Goal: Task Accomplishment & Management: Complete application form

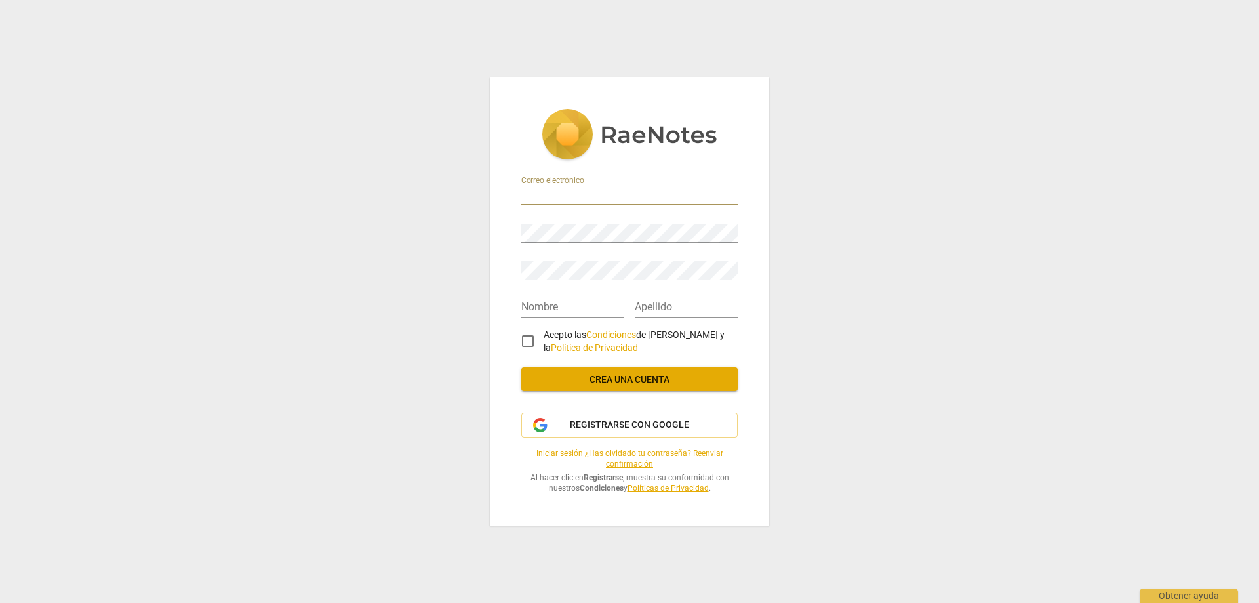
click at [598, 188] on input "email" at bounding box center [629, 195] width 216 height 19
click at [573, 195] on input "email" at bounding box center [629, 195] width 216 height 19
type input "[EMAIL_ADDRESS][DOMAIN_NAME]"
click at [588, 308] on input "text" at bounding box center [572, 307] width 103 height 19
type input "Salvador"
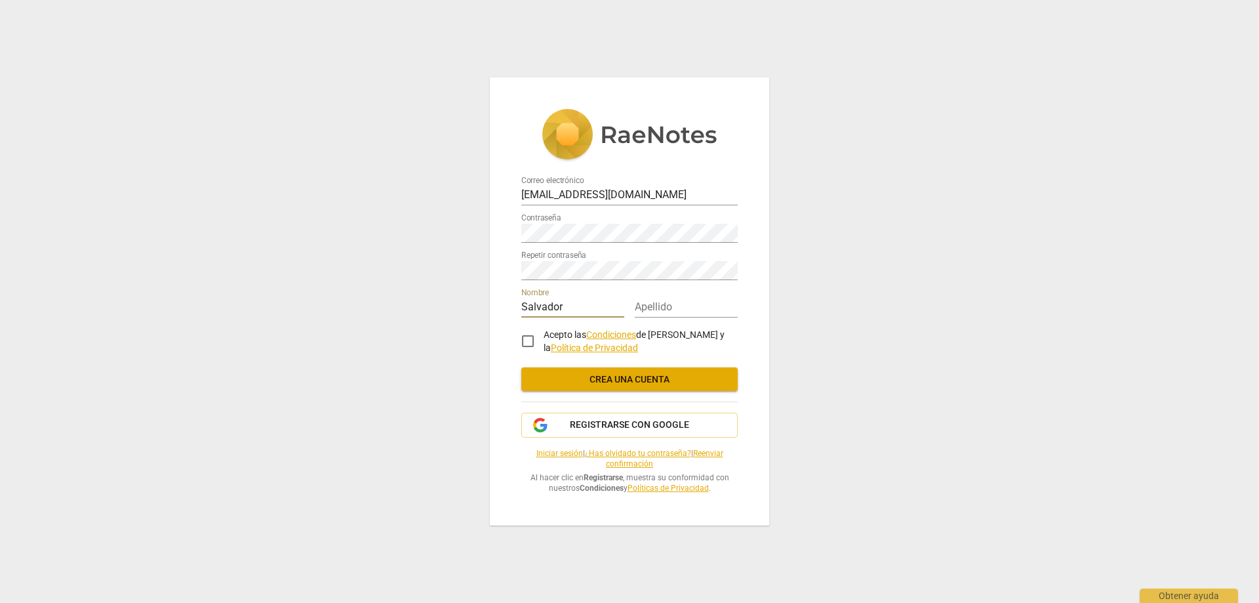
type input "[PERSON_NAME]"
click at [523, 340] on input "Acepto las Condiciones de RaeNotes y la Política de Privacidad" at bounding box center [527, 340] width 31 height 31
checkbox input "true"
click at [601, 380] on span "Crea una cuenta" at bounding box center [629, 379] width 195 height 13
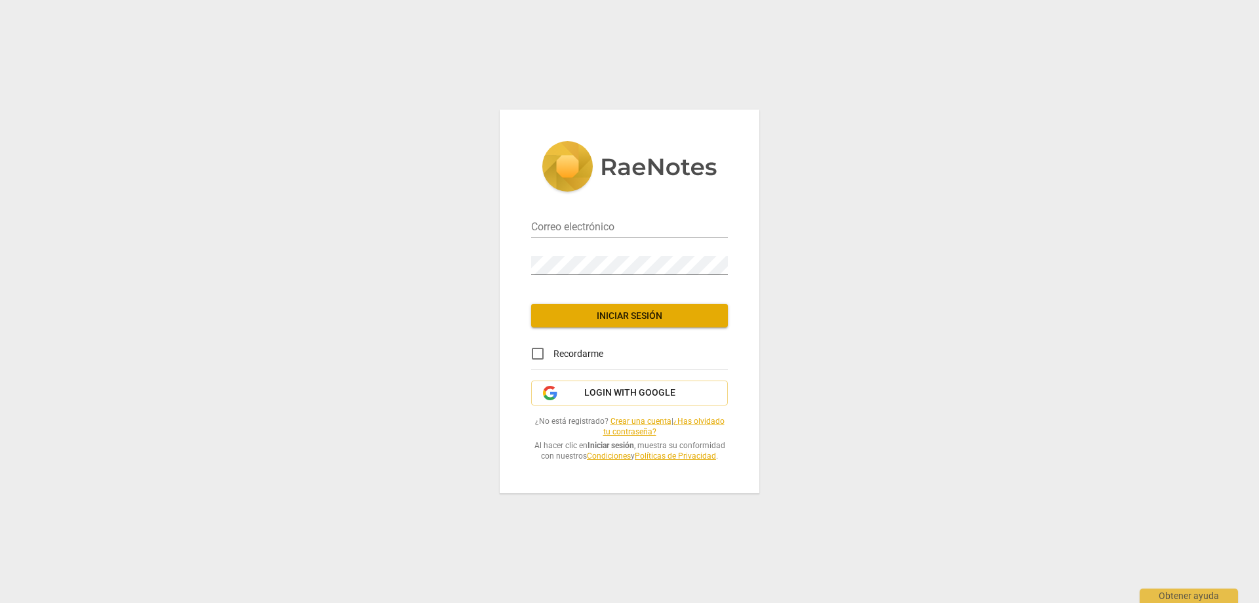
type input "[EMAIL_ADDRESS][DOMAIN_NAME]"
click at [611, 316] on span "Iniciar sesión" at bounding box center [630, 316] width 176 height 13
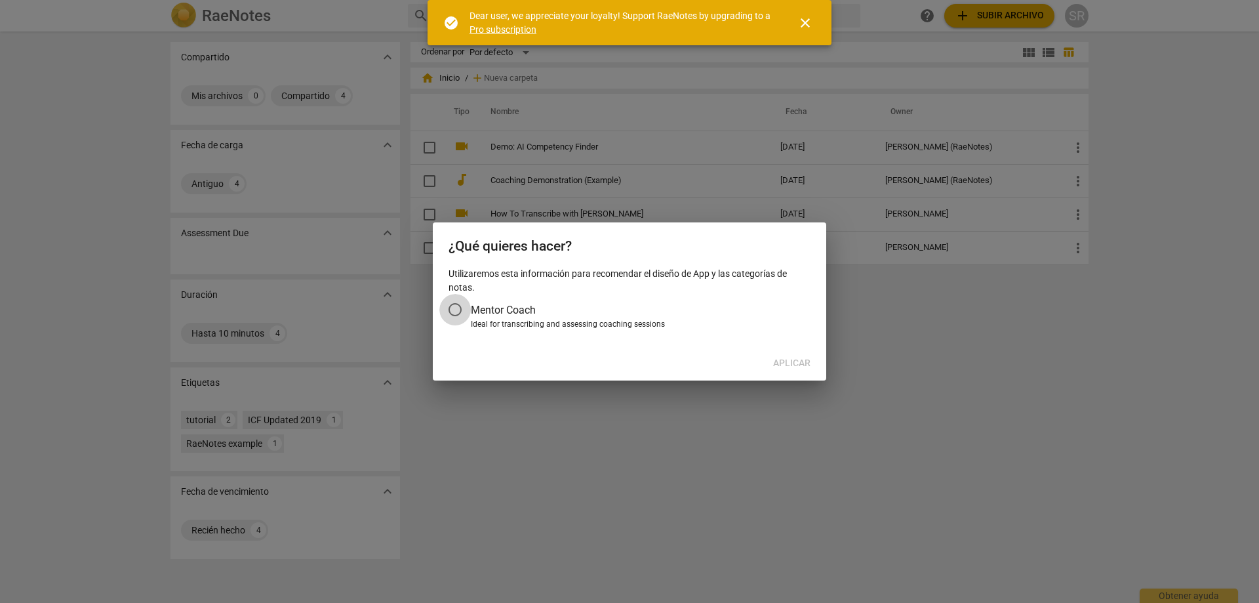
click at [458, 310] on input "Mentor Coach" at bounding box center [454, 309] width 31 height 31
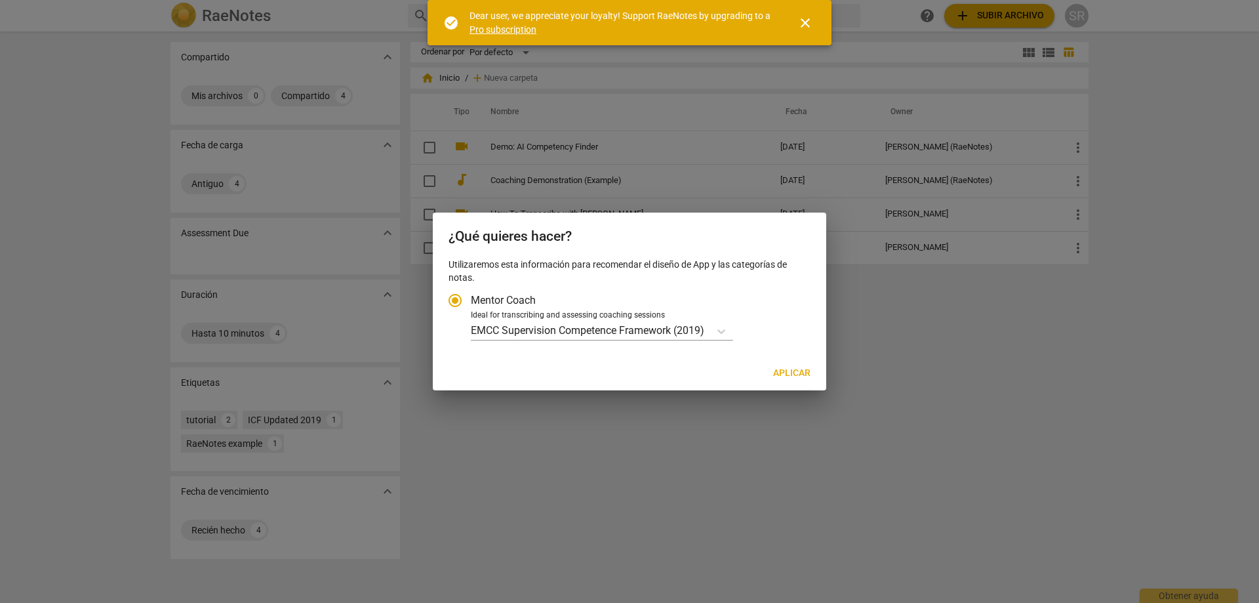
click at [782, 371] on span "Aplicar" at bounding box center [791, 373] width 37 height 13
radio input "false"
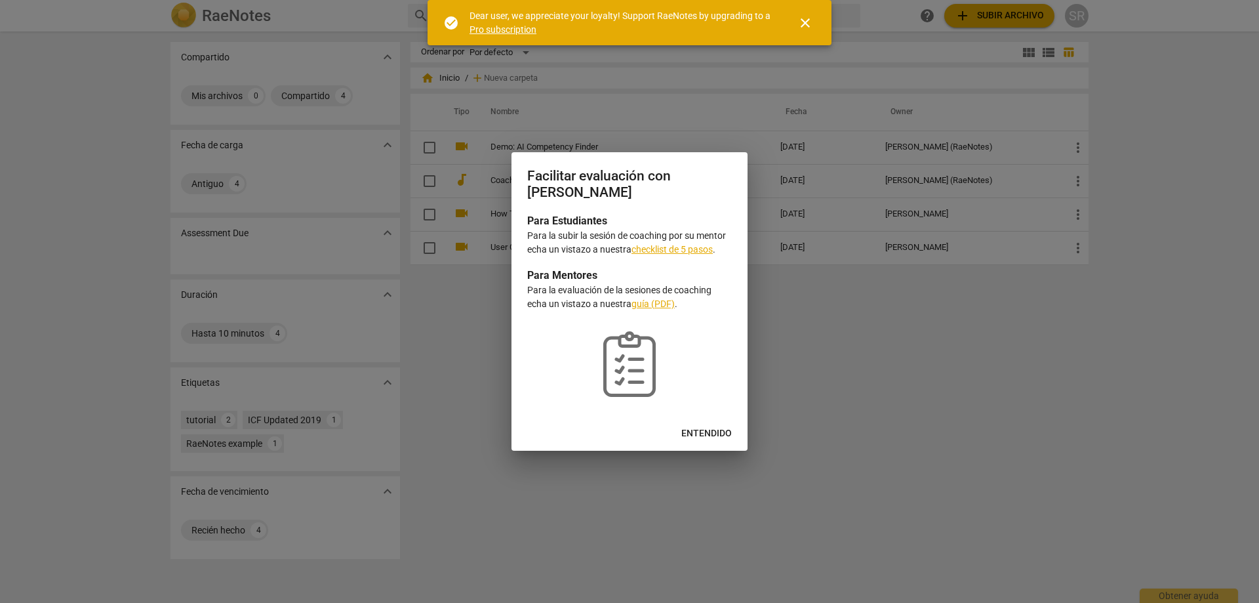
click at [712, 430] on span "Entendido" at bounding box center [707, 433] width 51 height 13
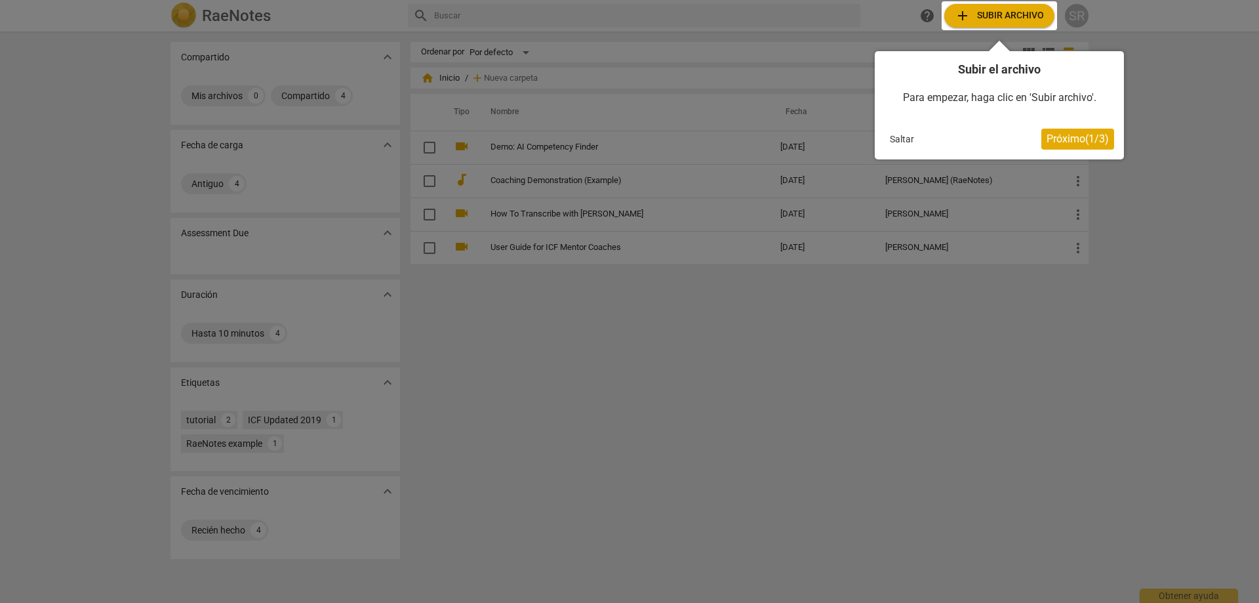
click at [565, 293] on div at bounding box center [629, 301] width 1259 height 603
click at [895, 138] on button "Saltar" at bounding box center [902, 139] width 35 height 20
